Goal: Navigation & Orientation: Find specific page/section

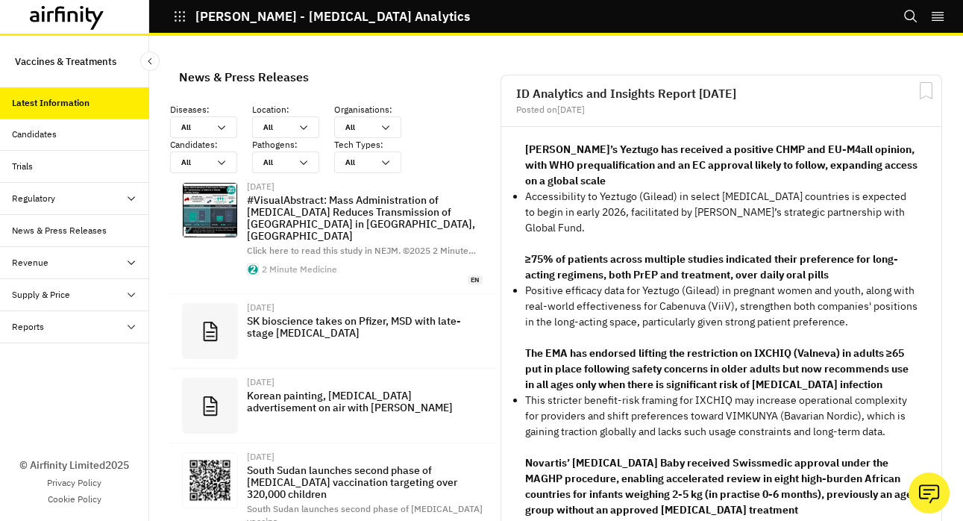
scroll to position [1163, 448]
click at [40, 172] on div "Trials" at bounding box center [80, 166] width 137 height 13
